Goal: Information Seeking & Learning: Learn about a topic

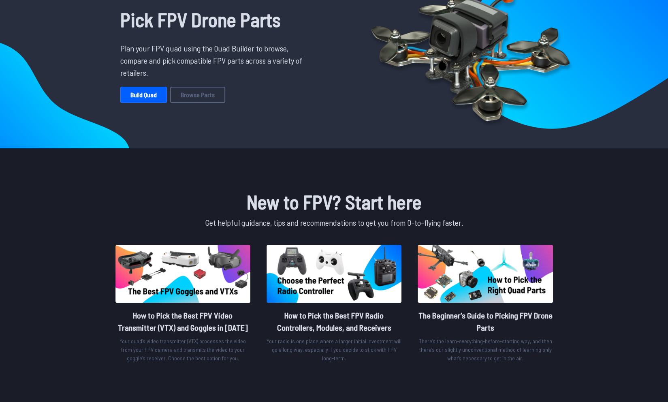
scroll to position [66, 0]
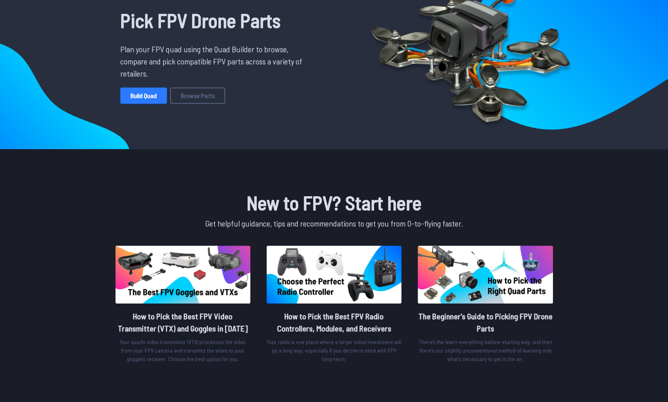
click at [147, 94] on link "Build Quad" at bounding box center [143, 95] width 47 height 16
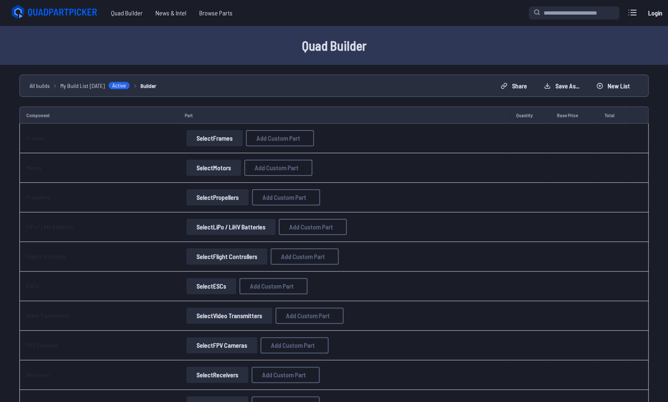
click at [224, 137] on button "Select Frames" at bounding box center [214, 138] width 56 height 16
click at [223, 135] on button "Select Frames" at bounding box center [214, 138] width 56 height 16
click at [215, 13] on span "Browse Parts" at bounding box center [216, 13] width 46 height 16
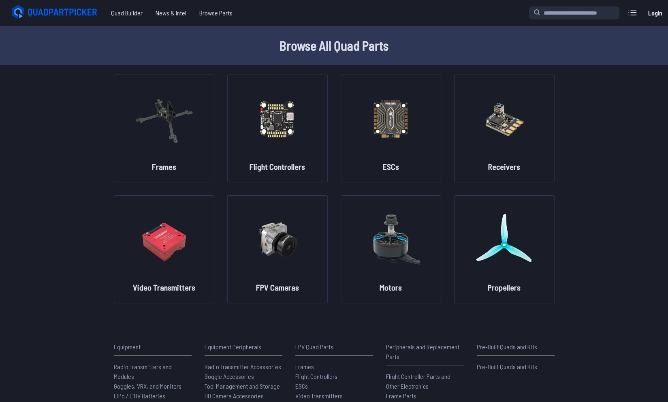
click at [47, 6] on icon at bounding box center [55, 12] width 91 height 16
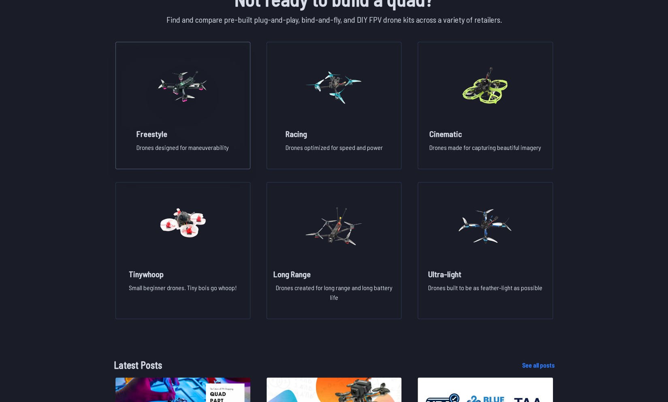
scroll to position [596, 0]
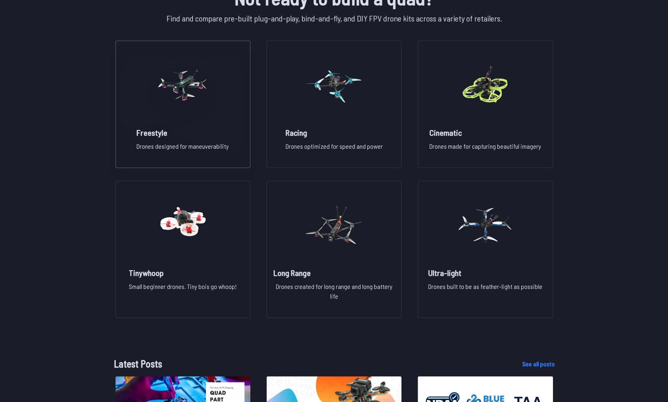
click at [199, 90] on img at bounding box center [182, 84] width 58 height 71
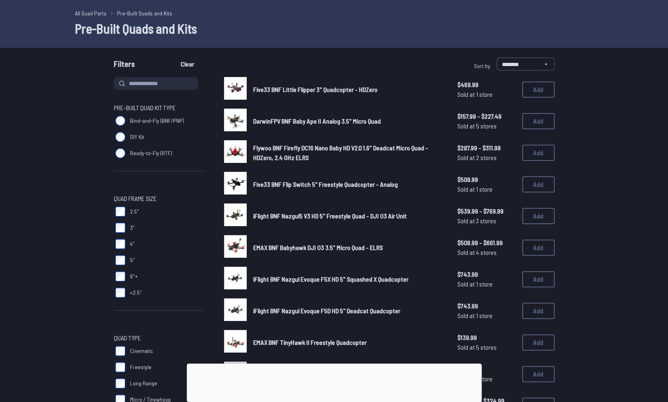
scroll to position [41, 0]
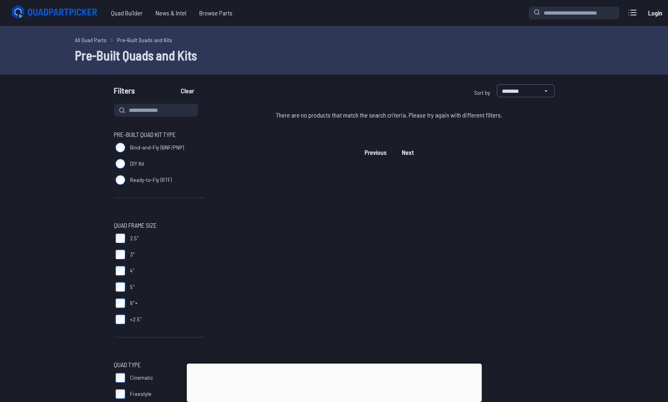
click at [126, 168] on label "DIY Kit" at bounding box center [159, 163] width 91 height 16
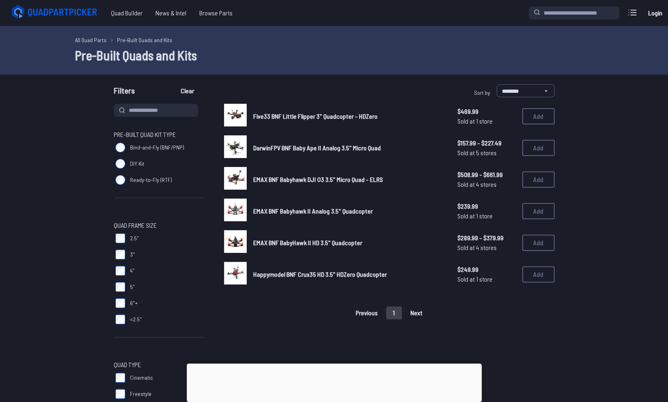
scroll to position [41, 0]
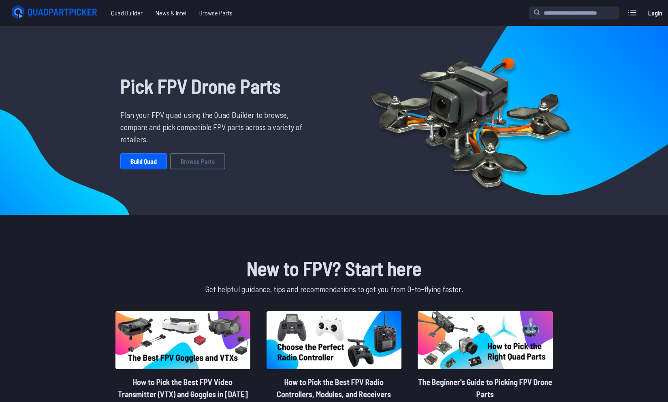
scroll to position [66, 0]
